Goal: Information Seeking & Learning: Find specific fact

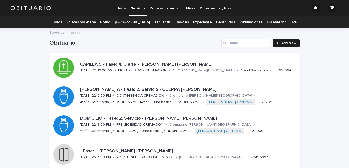
click at [199, 21] on link "Expediente" at bounding box center [202, 22] width 18 height 12
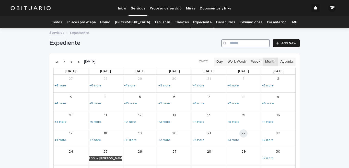
drag, startPoint x: 240, startPoint y: 43, endPoint x: 349, endPoint y: 65, distance: 110.9
click at [240, 43] on input "Search" at bounding box center [245, 43] width 49 height 8
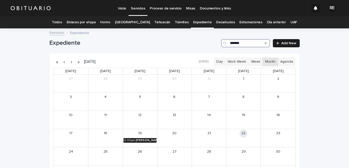
click at [149, 138] on div "[PERSON_NAME] Y [PERSON_NAME] [PERSON_NAME]" at bounding box center [146, 140] width 21 height 4
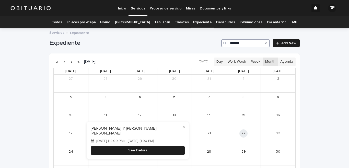
type input "*******"
click at [147, 147] on button "See Details" at bounding box center [138, 150] width 94 height 8
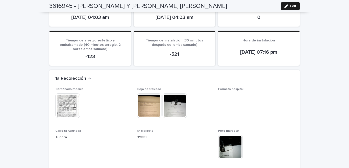
scroll to position [478, 0]
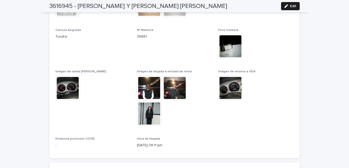
click at [152, 103] on img at bounding box center [149, 113] width 25 height 25
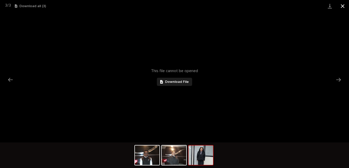
click at [344, 6] on button "Close gallery" at bounding box center [342, 6] width 13 height 12
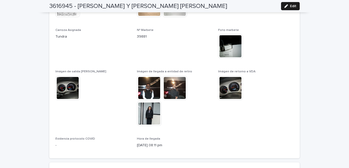
click at [147, 117] on img at bounding box center [149, 113] width 25 height 25
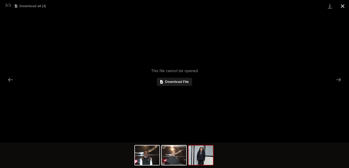
click at [341, 7] on button "Close gallery" at bounding box center [342, 6] width 13 height 12
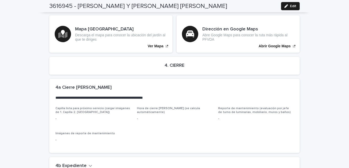
scroll to position [1179, 0]
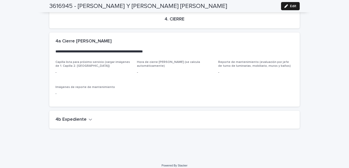
click at [89, 117] on icon "button" at bounding box center [91, 119] width 4 height 5
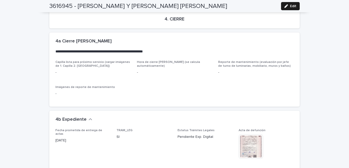
scroll to position [1254, 0]
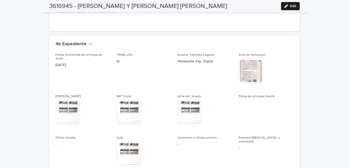
click at [250, 63] on img at bounding box center [251, 71] width 25 height 25
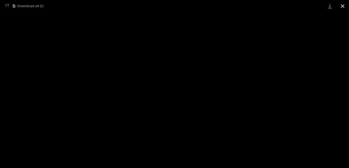
click at [341, 6] on button "Close gallery" at bounding box center [342, 6] width 13 height 12
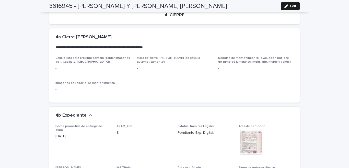
scroll to position [1259, 0]
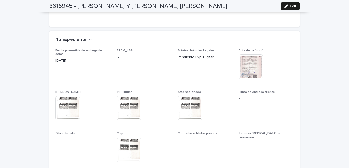
click at [245, 64] on img at bounding box center [251, 66] width 25 height 25
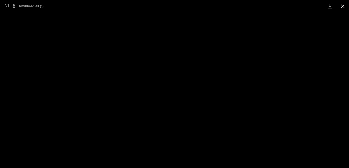
click at [343, 5] on button "Close gallery" at bounding box center [342, 6] width 13 height 12
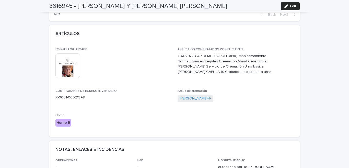
scroll to position [0, 0]
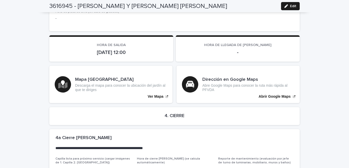
scroll to position [1179, 0]
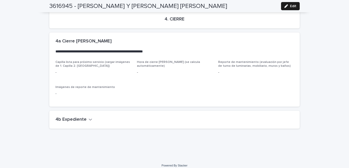
click at [89, 117] on icon "button" at bounding box center [91, 119] width 4 height 5
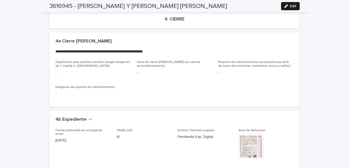
scroll to position [1254, 0]
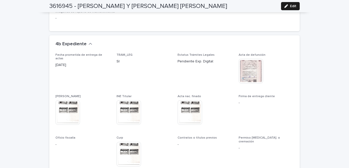
click at [247, 72] on img at bounding box center [251, 71] width 25 height 25
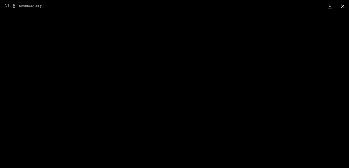
click at [343, 7] on button "Close gallery" at bounding box center [342, 6] width 13 height 12
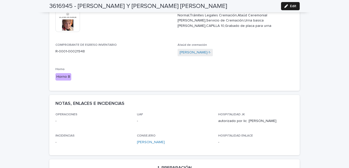
scroll to position [172, 0]
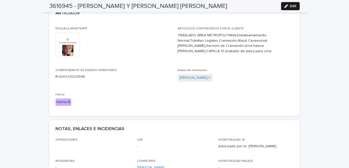
click at [69, 43] on img at bounding box center [67, 45] width 25 height 25
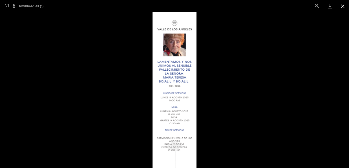
click at [342, 5] on button "Close gallery" at bounding box center [342, 6] width 13 height 12
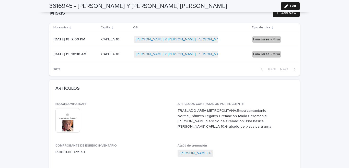
scroll to position [0, 0]
